Goal: Task Accomplishment & Management: Manage account settings

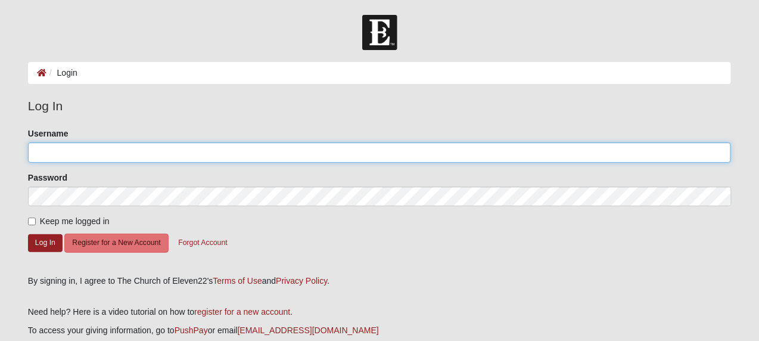
click at [40, 151] on input "Username" at bounding box center [379, 152] width 703 height 20
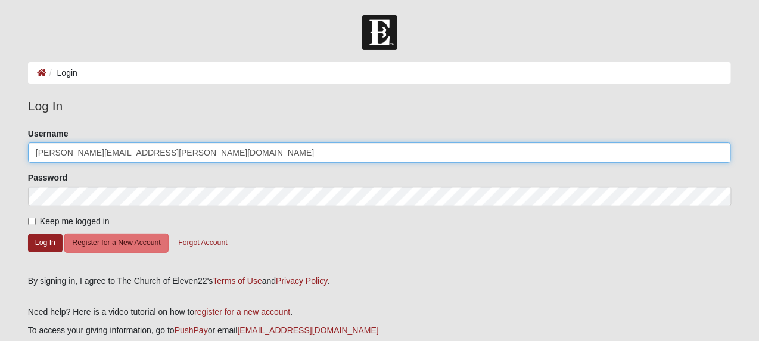
type input "Donald.Brooker@FDC.MyFlorida.com"
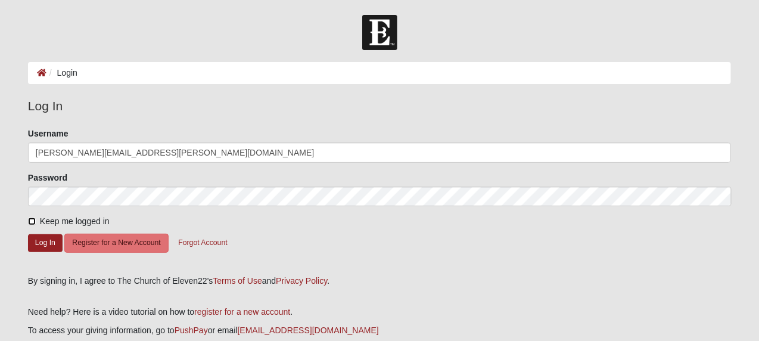
click at [30, 219] on input "Keep me logged in" at bounding box center [32, 221] width 8 height 8
checkbox input "true"
click at [48, 245] on button "Log In" at bounding box center [45, 242] width 35 height 17
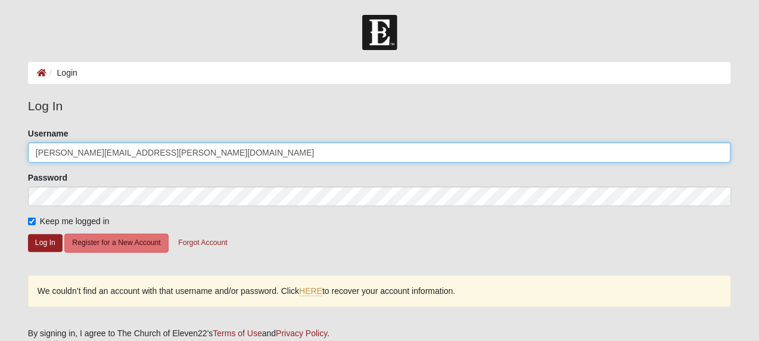
drag, startPoint x: 184, startPoint y: 154, endPoint x: 23, endPoint y: 157, distance: 161.5
click at [23, 157] on div "Please correct the following: Username Donald.Brooker@FDC.MyFlorida.com Passwor…" at bounding box center [379, 224] width 721 height 192
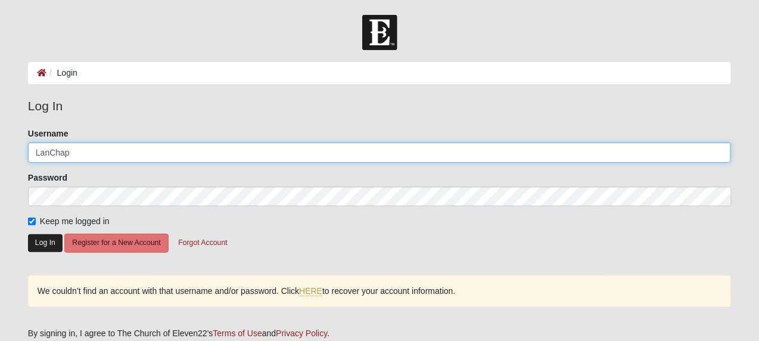
type input "LanChap"
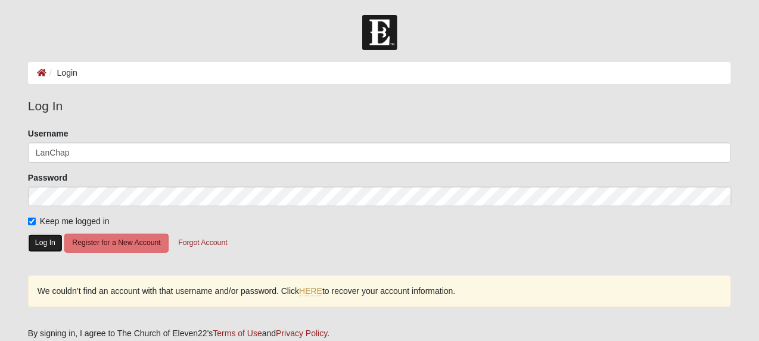
click at [49, 248] on button "Log In" at bounding box center [45, 242] width 35 height 17
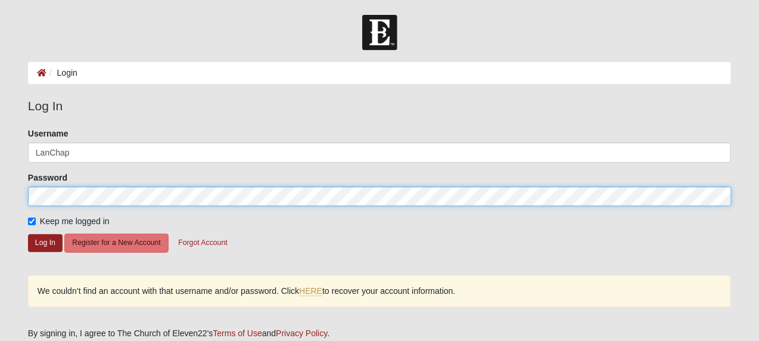
click at [4, 198] on form "Log In Login Login Error Log In Please correct the following: Username LanChap …" at bounding box center [379, 239] width 759 height 449
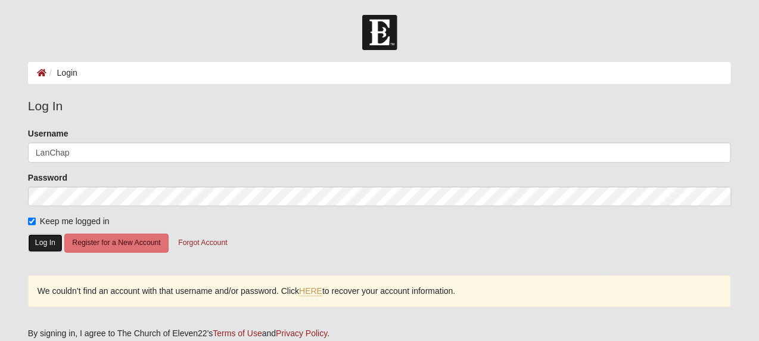
click at [45, 243] on button "Log In" at bounding box center [45, 242] width 35 height 17
click at [210, 247] on button "Forgot Account" at bounding box center [202, 243] width 64 height 18
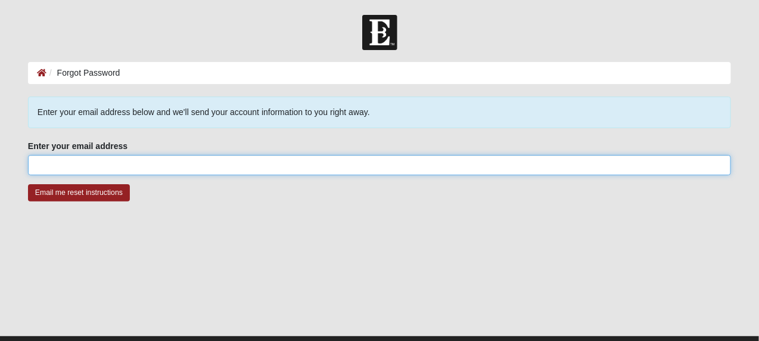
click at [71, 164] on input "Enter your email address" at bounding box center [379, 165] width 703 height 20
type input "[PERSON_NAME][EMAIL_ADDRESS][PERSON_NAME][DOMAIN_NAME]"
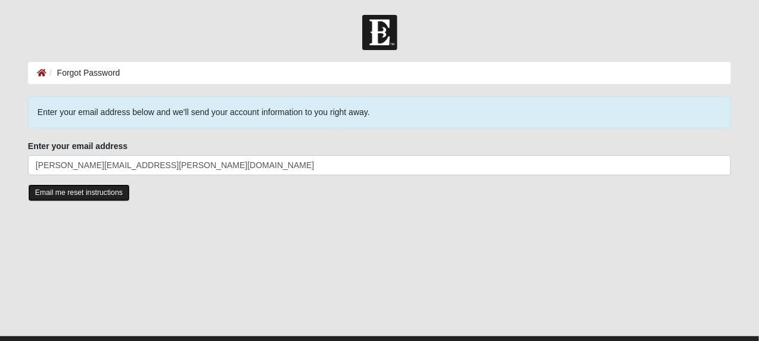
click at [83, 195] on input "Email me reset instructions" at bounding box center [79, 192] width 102 height 17
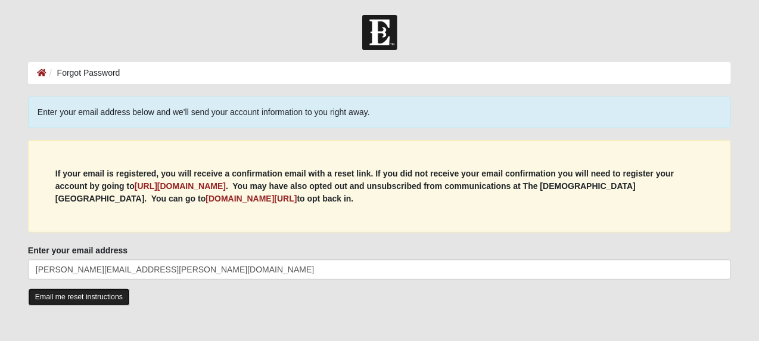
click at [102, 297] on input "Email me reset instructions" at bounding box center [79, 296] width 102 height 17
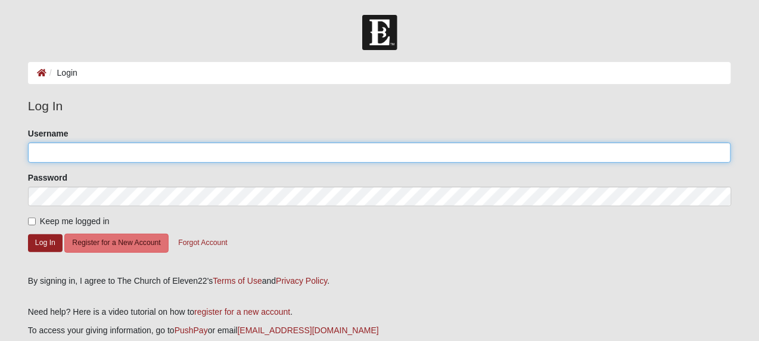
click at [59, 149] on input "Username" at bounding box center [379, 152] width 703 height 20
type input "Lanchap"
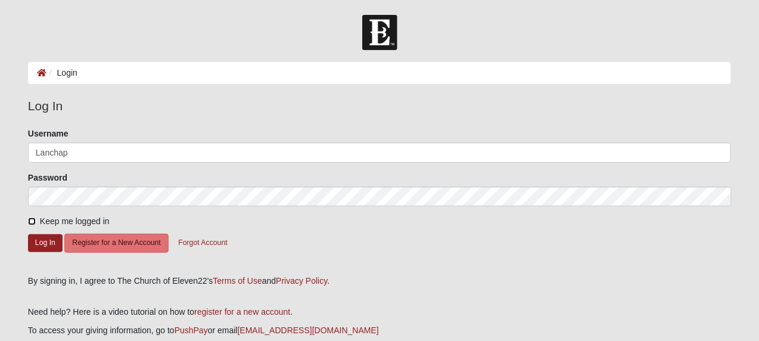
click at [32, 222] on input "Keep me logged in" at bounding box center [32, 221] width 8 height 8
checkbox input "true"
click at [41, 241] on button "Log In" at bounding box center [45, 242] width 35 height 17
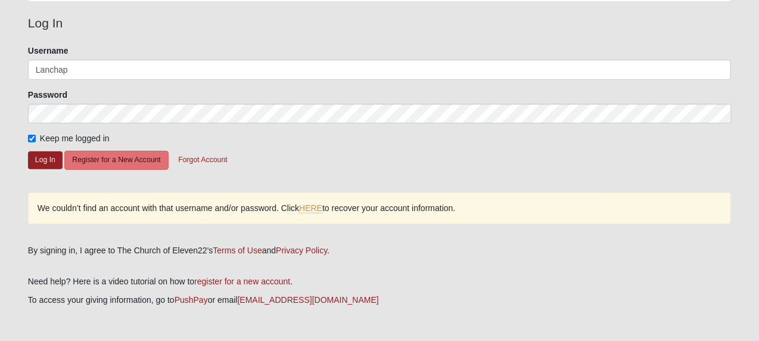
scroll to position [119, 0]
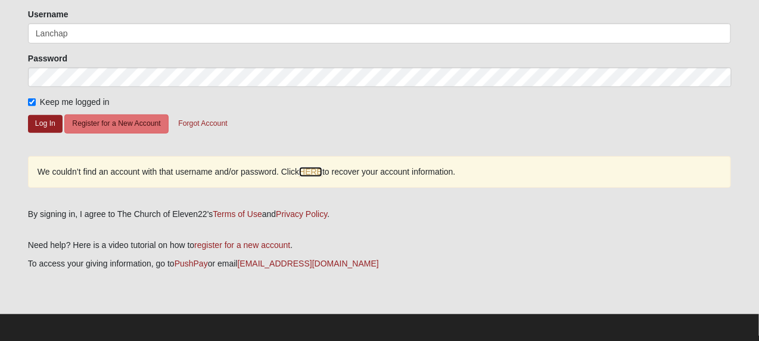
click at [322, 175] on link "HERE" at bounding box center [310, 172] width 23 height 10
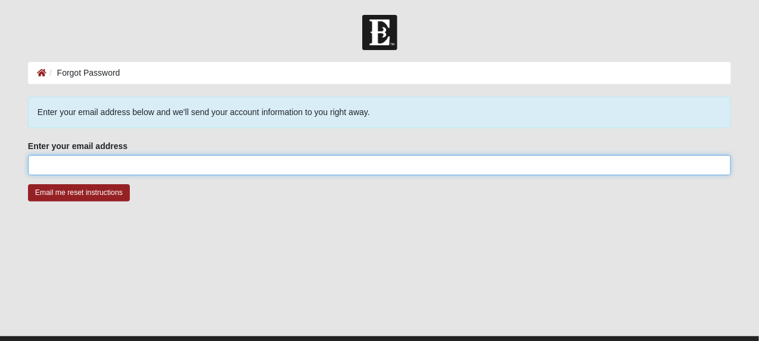
click at [120, 159] on input "Enter your email address" at bounding box center [379, 165] width 703 height 20
type input "Donald.Brooker@FDC.MyFlorida.com"
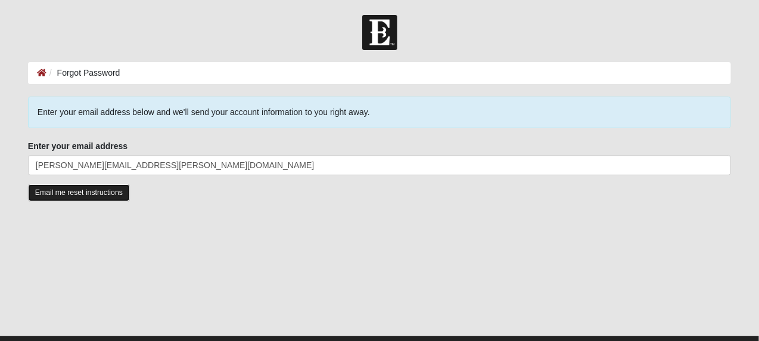
click at [103, 192] on input "Email me reset instructions" at bounding box center [79, 192] width 102 height 17
